Goal: Use online tool/utility: Utilize a website feature to perform a specific function

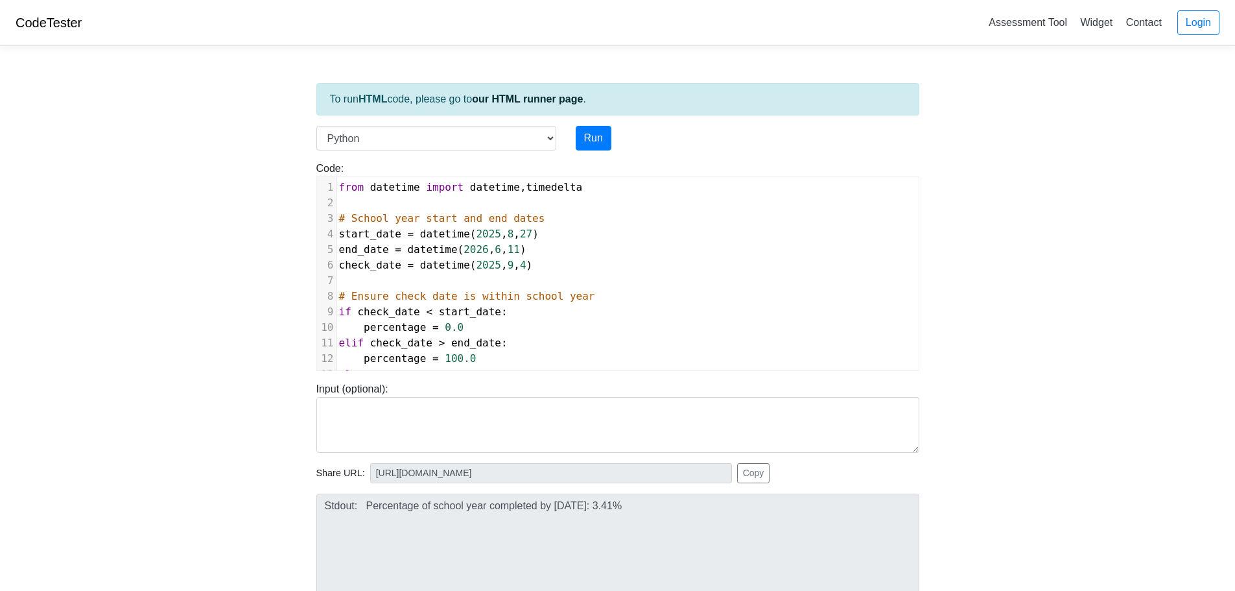
click at [425, 136] on select "C C++ Go Java Javascript Python Ruby" at bounding box center [436, 138] width 240 height 25
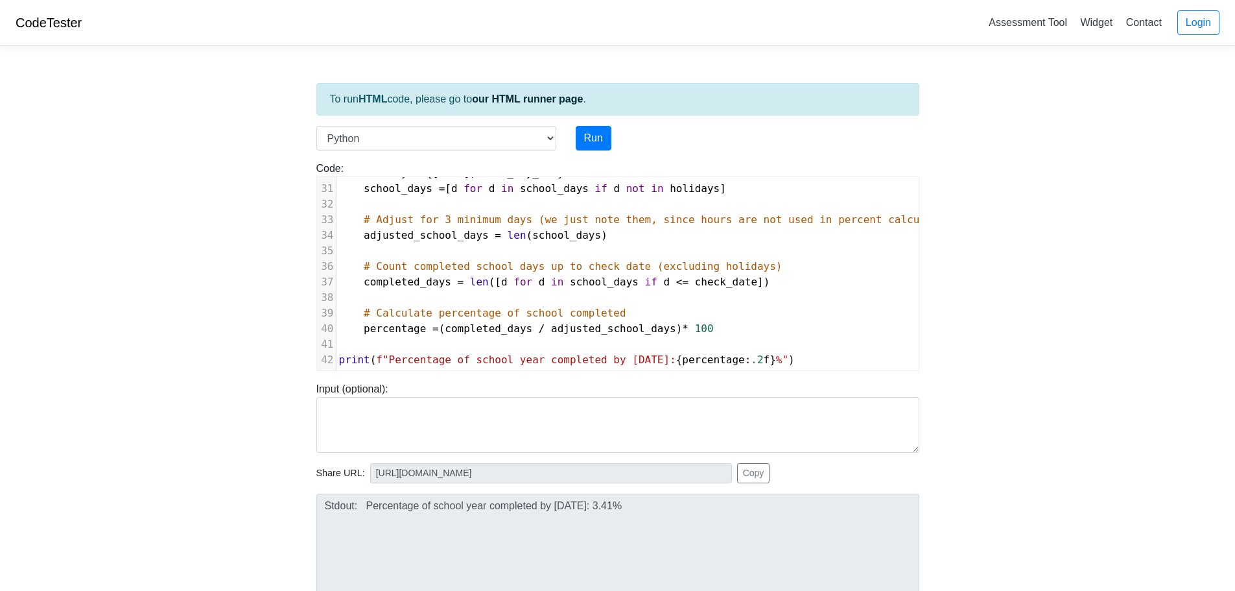
type textarea "# Count completed school days up to check date (excluding holida"
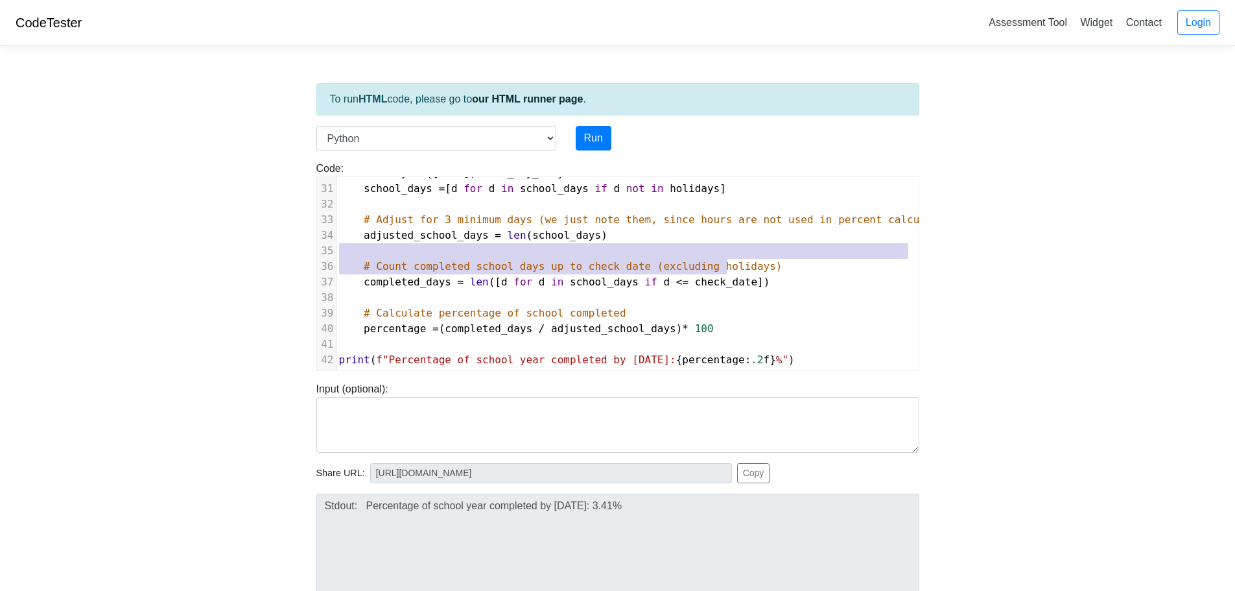
click at [729, 252] on div "1 from datetime import datetime , timedelta 2 ​ 3 # School year start and end d…" at bounding box center [627, 41] width 582 height 654
click at [729, 259] on pre "# Count completed school days up to check date (excluding holidays)" at bounding box center [627, 267] width 582 height 16
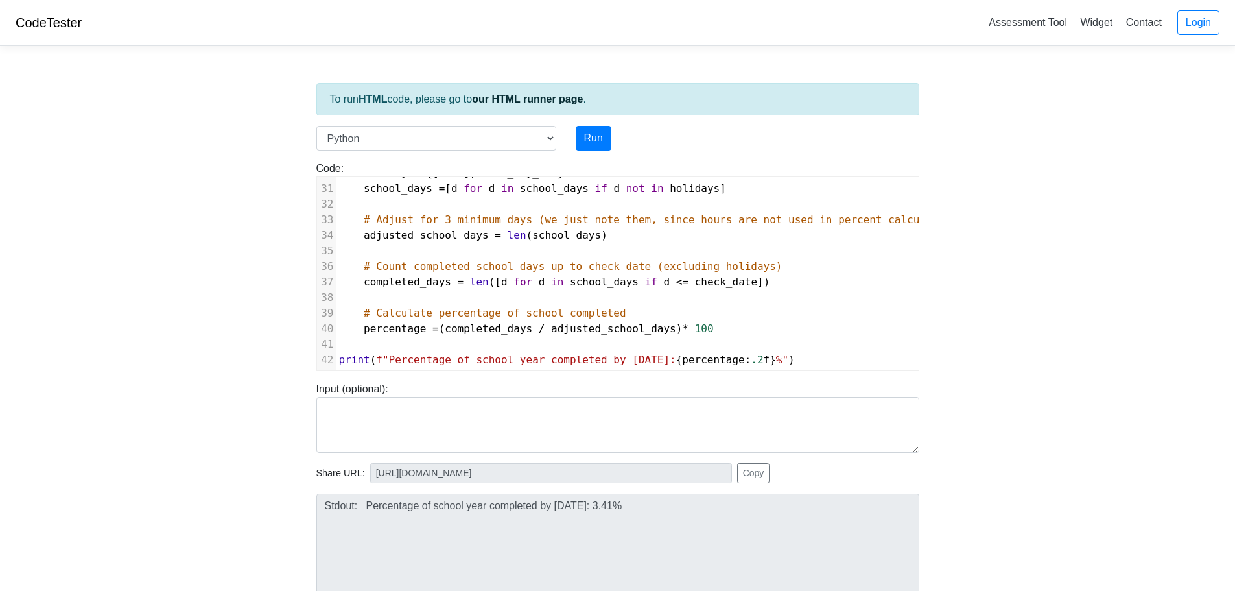
click at [729, 259] on pre "# Count completed school days up to check date (excluding holidays)" at bounding box center [627, 267] width 582 height 16
type textarea "# Count completed school days up to check date (excluding holidays)"
click at [729, 259] on pre "# Count completed school days up to check date (excluding holidays)" at bounding box center [627, 267] width 582 height 16
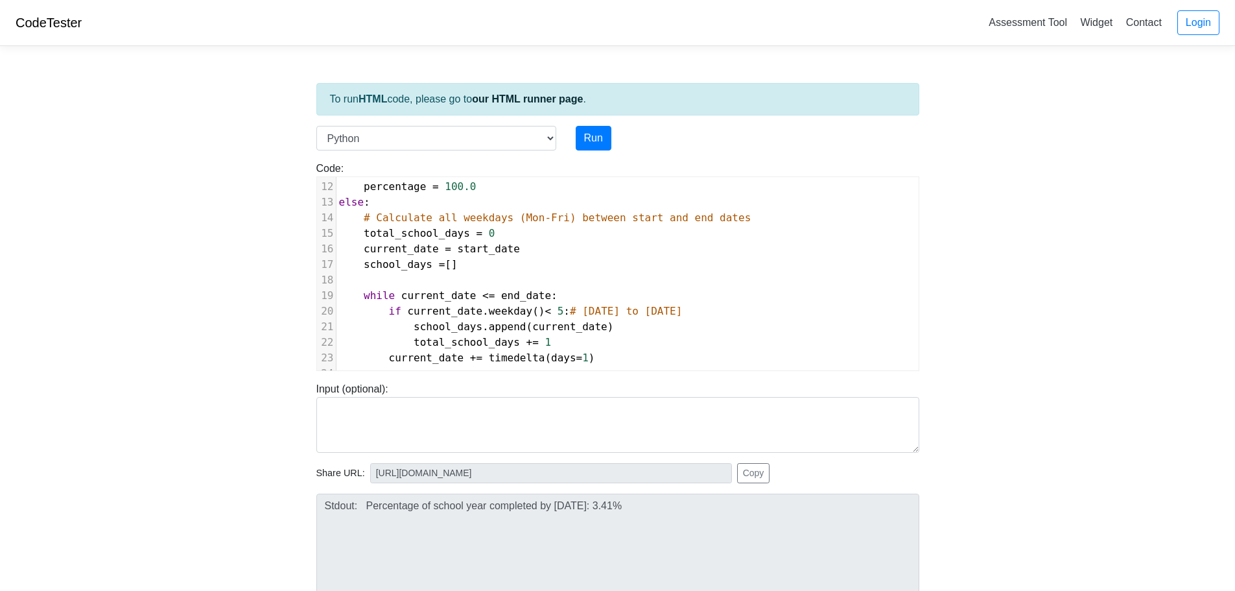
scroll to position [148, 0]
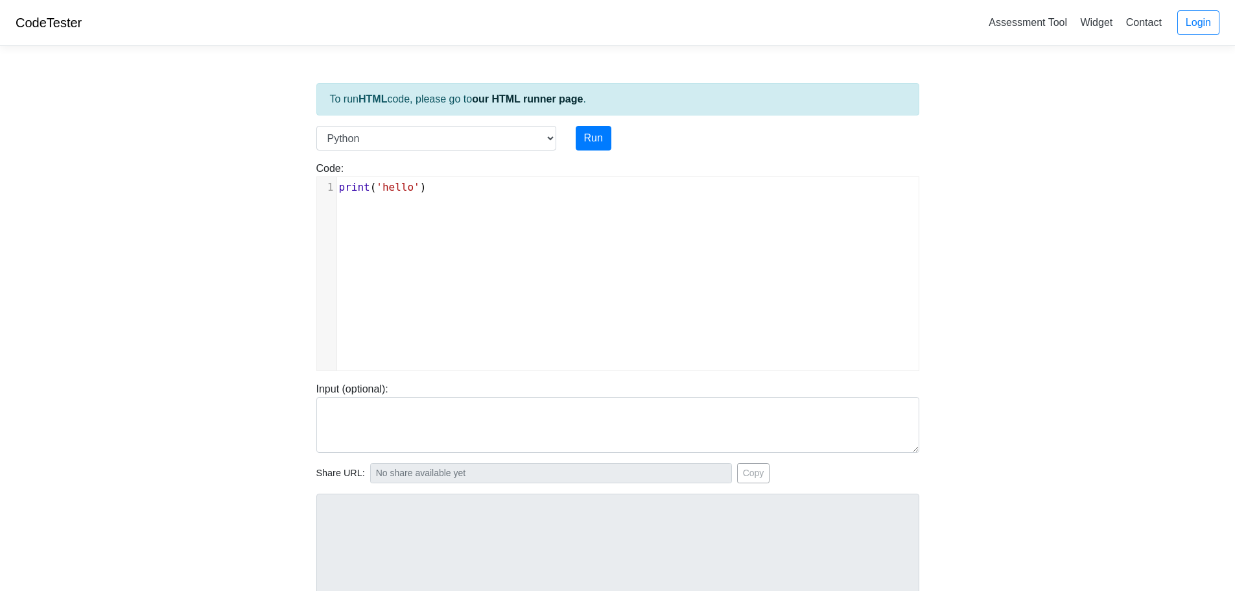
click at [403, 204] on div "xxxxxxxxxx 1 print ( 'hello' )" at bounding box center [627, 283] width 621 height 213
click at [390, 189] on span "'hello'" at bounding box center [397, 187] width 43 height 12
type textarea "hello"
click at [388, 186] on span "'hello'" at bounding box center [397, 187] width 43 height 12
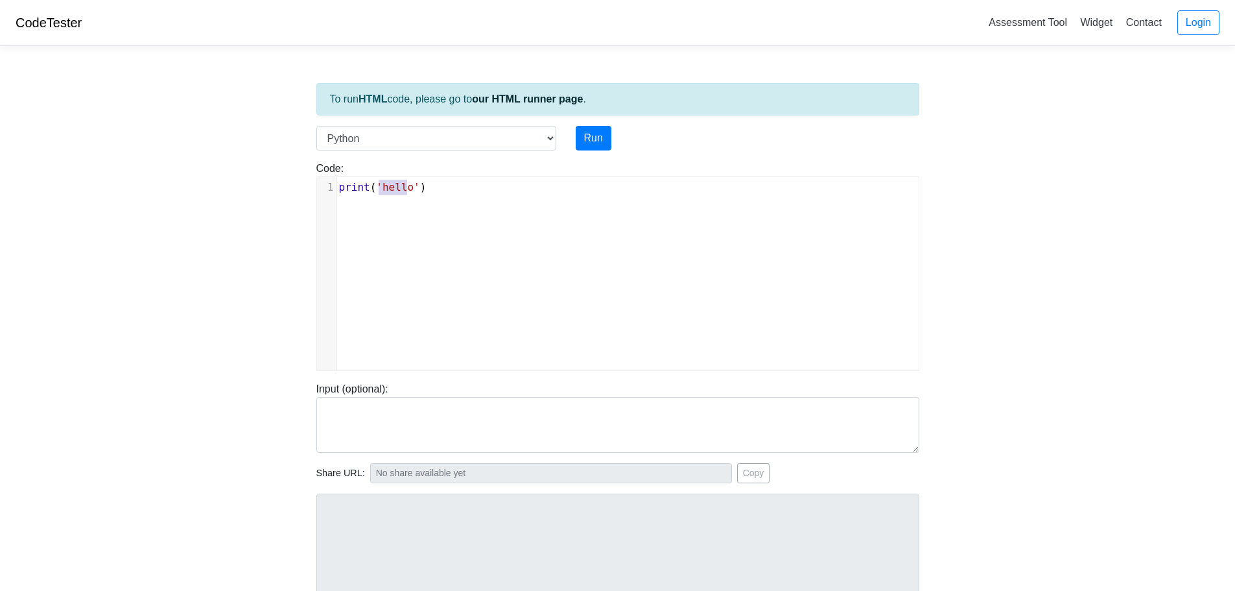
click at [386, 185] on span "'hello'" at bounding box center [397, 187] width 43 height 12
click at [377, 180] on pre "print ( 'hello' )" at bounding box center [632, 188] width 592 height 16
type textarea "print('hello')"
click at [377, 180] on pre "print ( 'hello' )" at bounding box center [632, 188] width 592 height 16
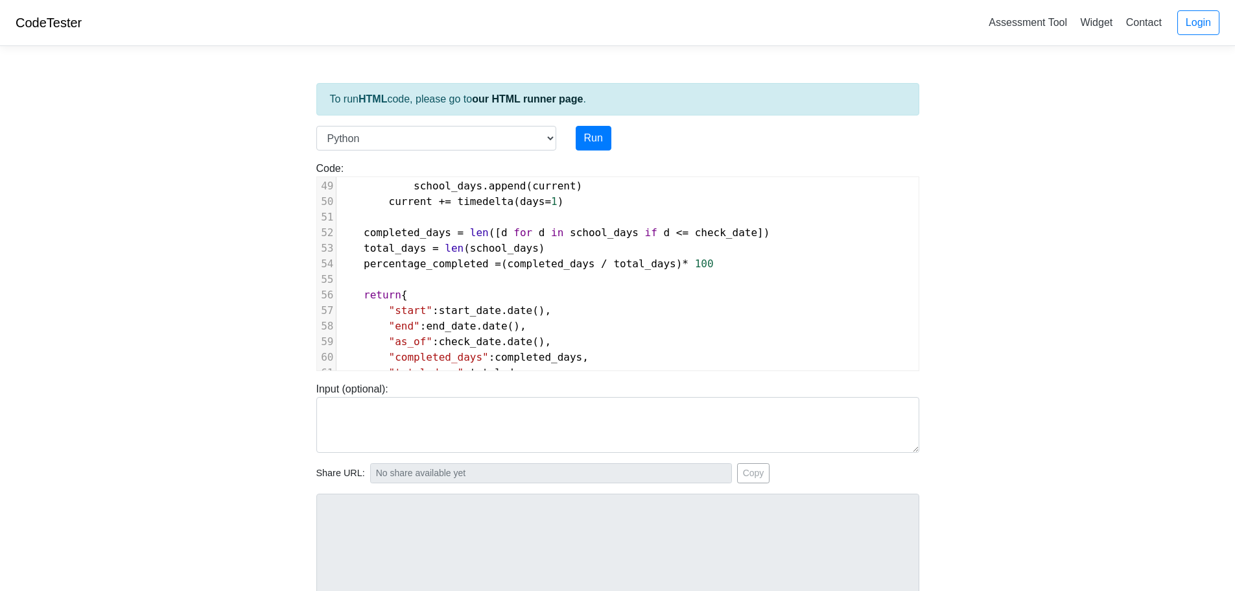
scroll to position [637, 0]
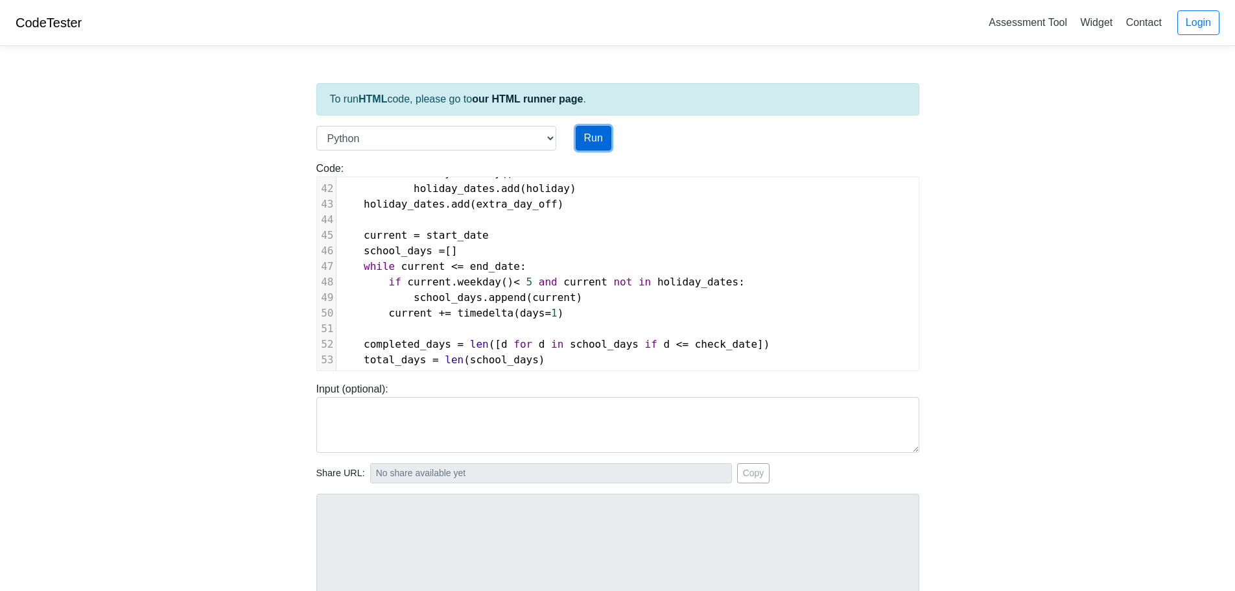
click at [585, 136] on button "Run" at bounding box center [594, 138] width 36 height 25
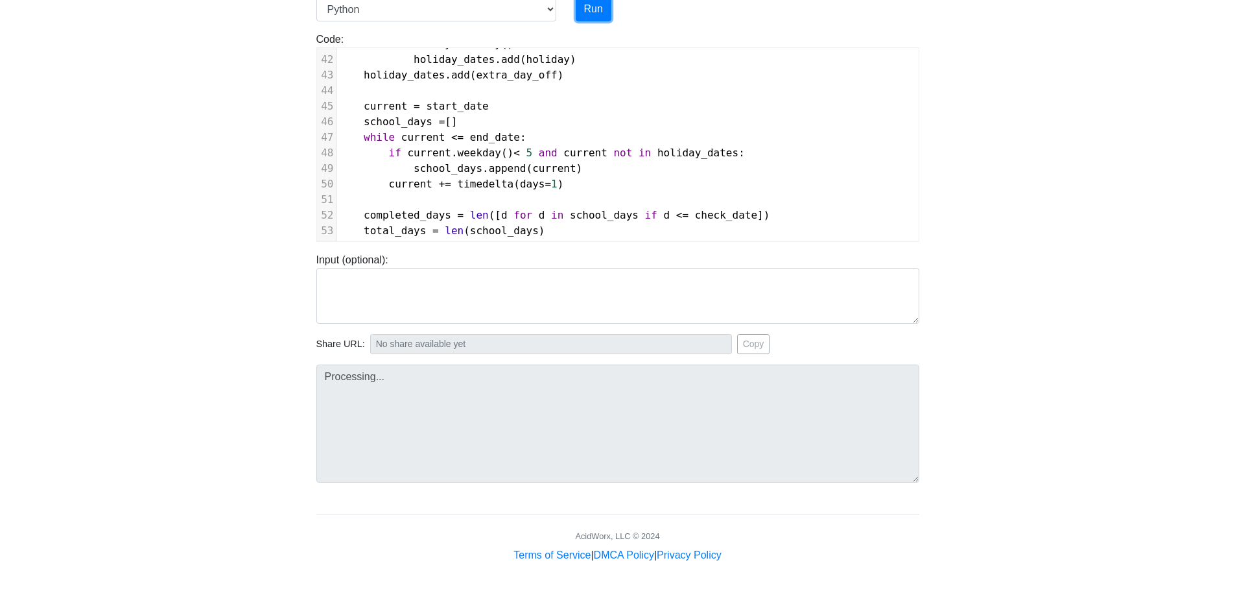
scroll to position [130, 0]
type input "https://codetester.io/runner?s=n0lmJLJpXe"
type textarea "Stdout: School Year: 2025-08-27 to 2026-06-11 As of: 2025-09-05 Completed Days:…"
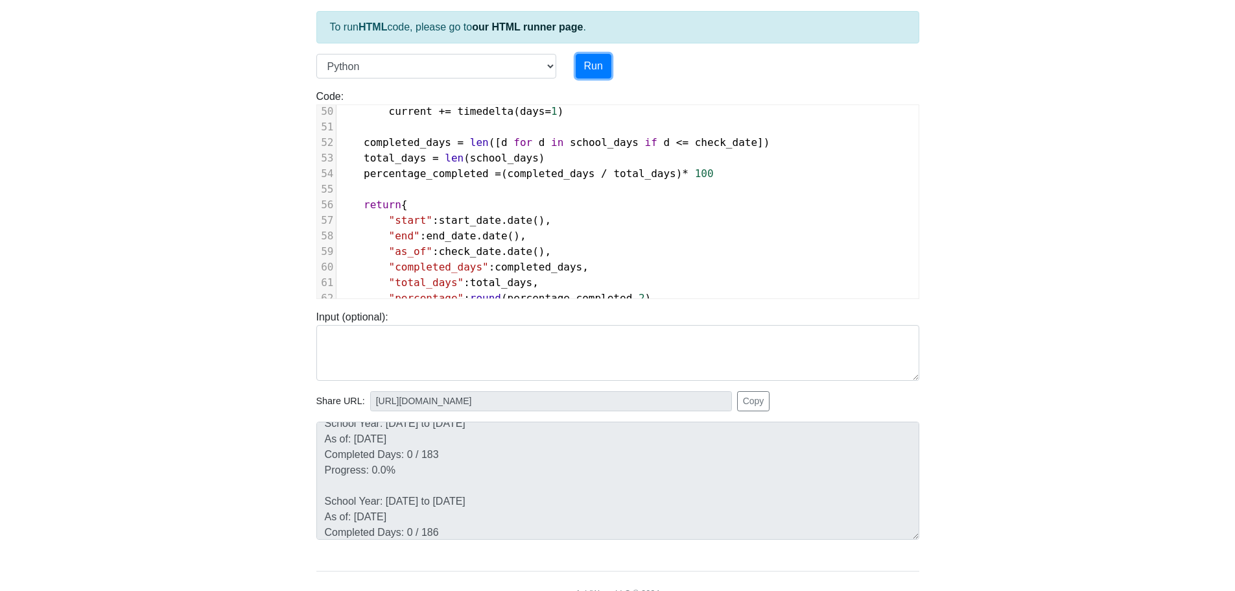
scroll to position [0, 0]
